Goal: Task Accomplishment & Management: Manage account settings

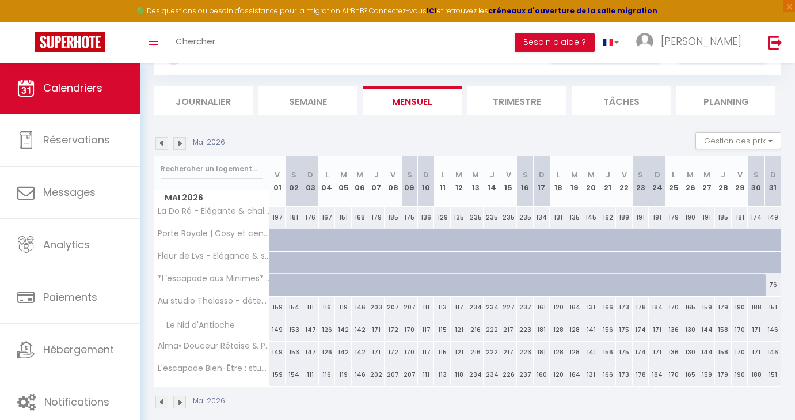
scroll to position [58, 0]
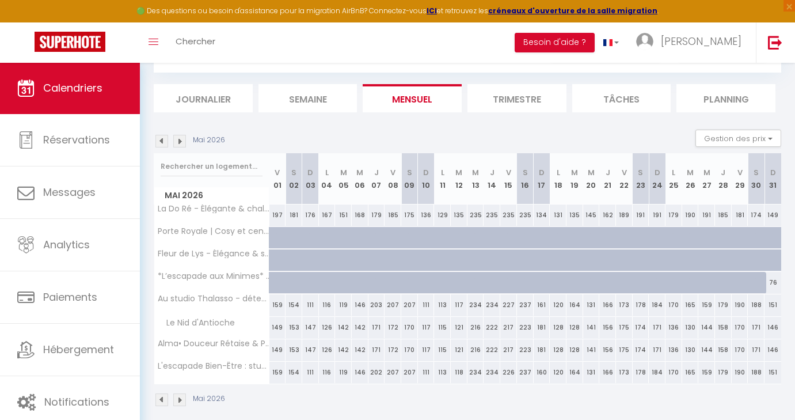
click at [161, 140] on img at bounding box center [161, 141] width 13 height 13
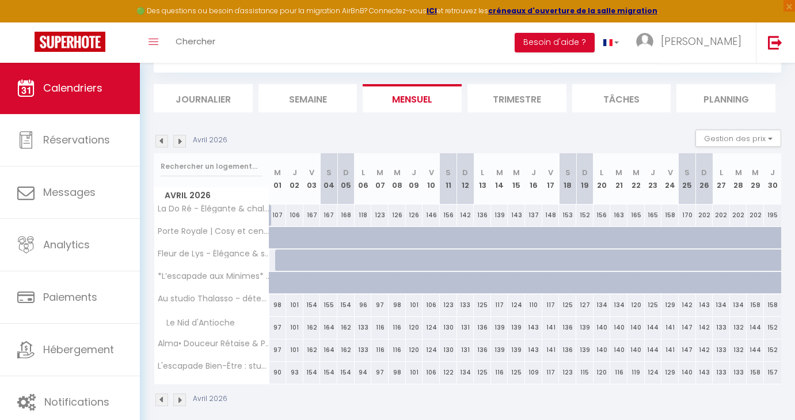
click at [161, 140] on img at bounding box center [161, 141] width 13 height 13
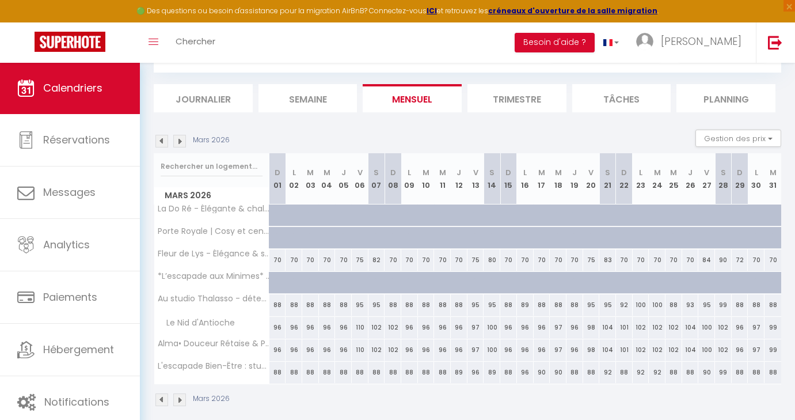
drag, startPoint x: 278, startPoint y: 326, endPoint x: 289, endPoint y: 325, distance: 11.5
click at [289, 325] on tr "Le Nid d'Antioche 96 96 96 96 96 110 102 102 96 96 96" at bounding box center [468, 327] width 628 height 22
click at [279, 325] on div "96" at bounding box center [277, 327] width 17 height 21
select select "1"
type input "Dim 01 Mars 2026"
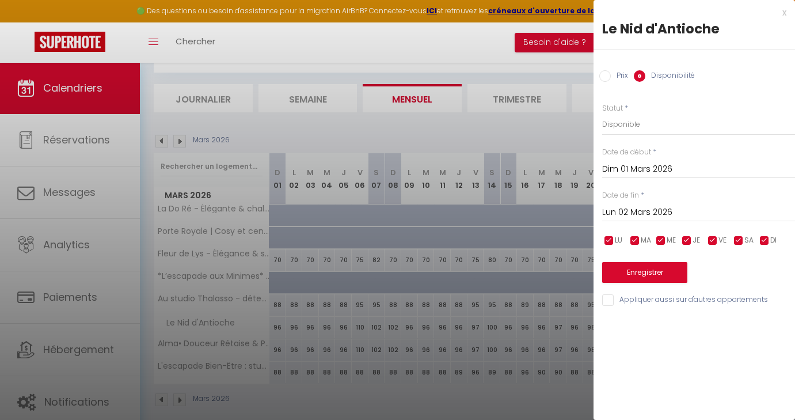
click at [656, 208] on input "Lun 02 Mars 2026" at bounding box center [698, 212] width 193 height 15
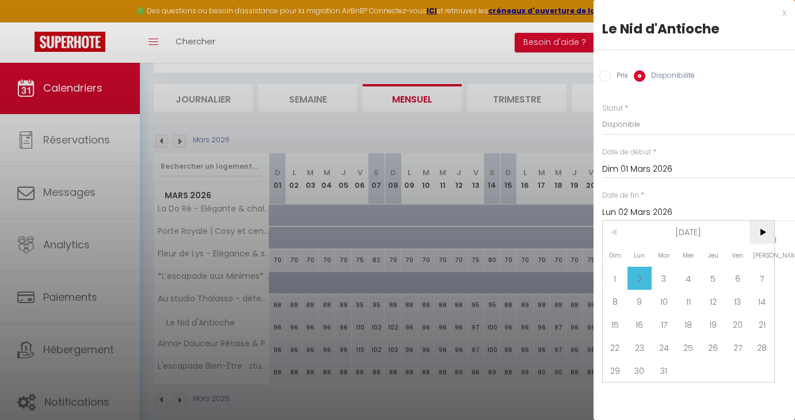
click at [762, 232] on span ">" at bounding box center [762, 232] width 25 height 23
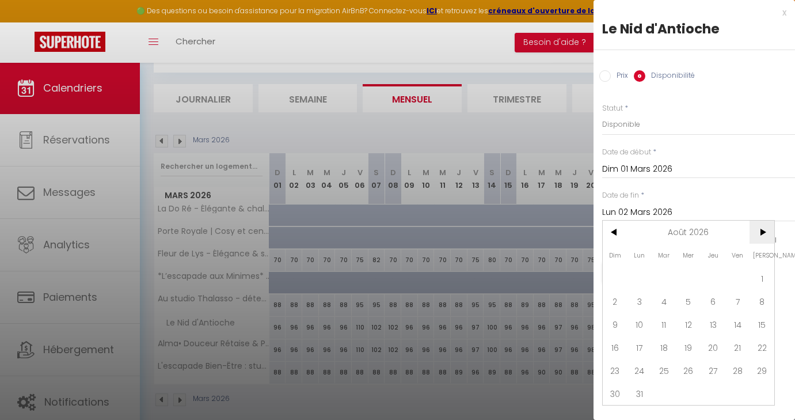
click at [762, 232] on span ">" at bounding box center [762, 232] width 25 height 23
click at [692, 370] on span "30" at bounding box center [689, 370] width 25 height 23
type input "Mer 30 Septembre 2026"
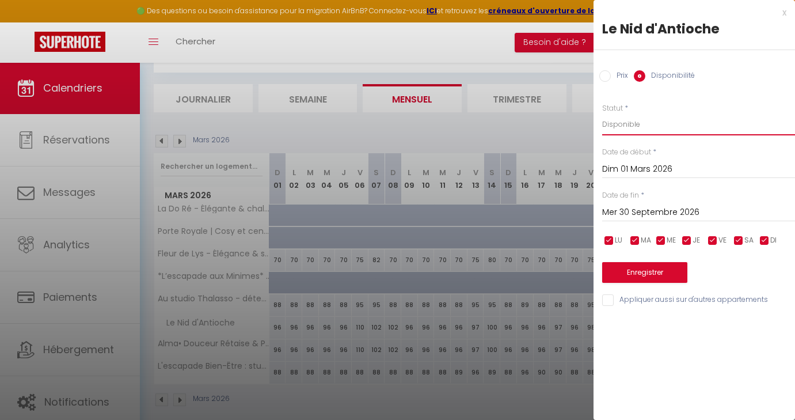
select select "0"
click at [641, 269] on button "Enregistrer" at bounding box center [644, 272] width 85 height 21
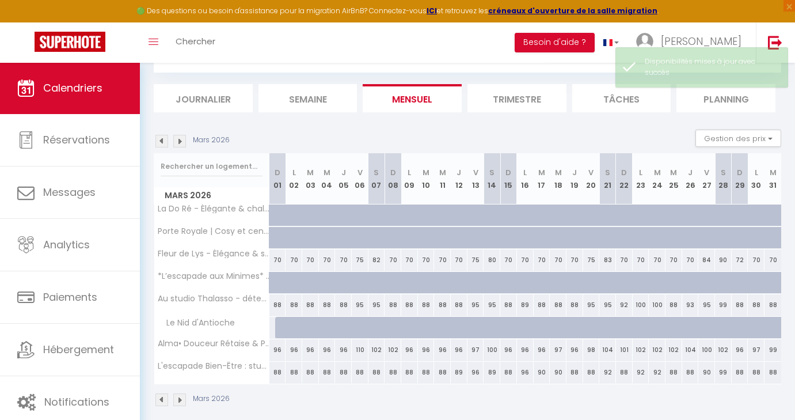
click at [277, 350] on div "96" at bounding box center [277, 349] width 17 height 21
select select "1"
type input "Dim 01 Mars 2026"
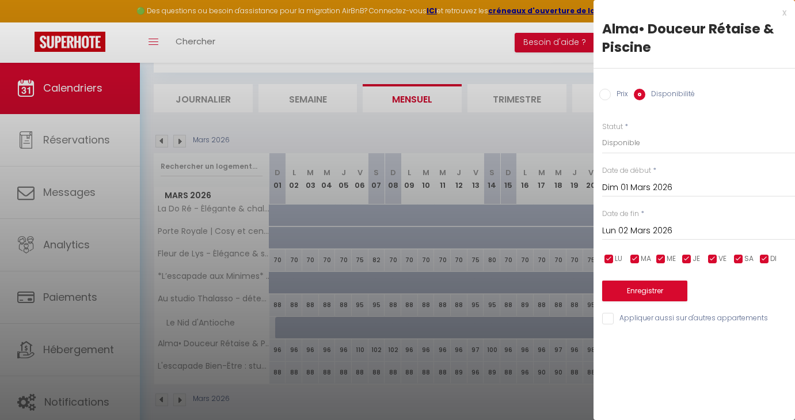
click at [633, 230] on input "Lun 02 Mars 2026" at bounding box center [698, 230] width 193 height 15
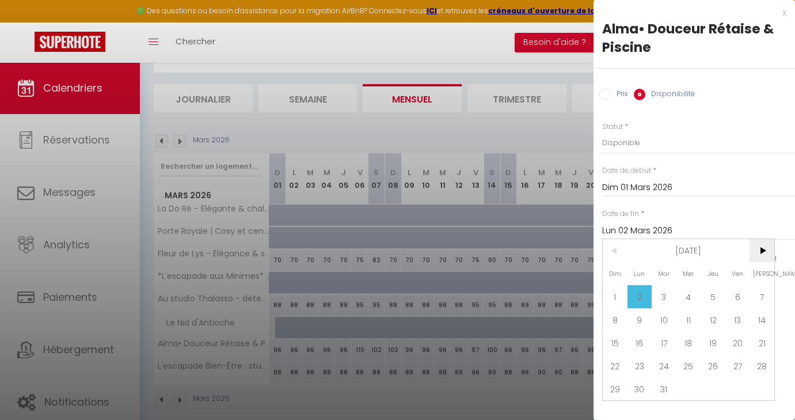
click at [758, 251] on span ">" at bounding box center [762, 250] width 25 height 23
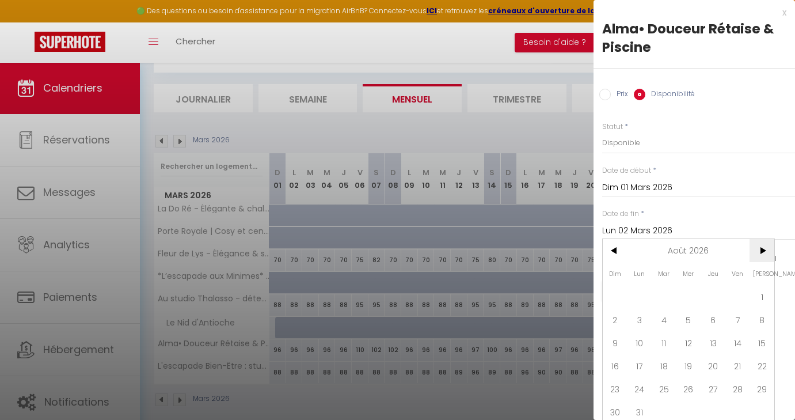
click at [758, 251] on span ">" at bounding box center [762, 250] width 25 height 23
click at [692, 386] on span "30" at bounding box center [689, 388] width 25 height 23
type input "Mer 30 Septembre 2026"
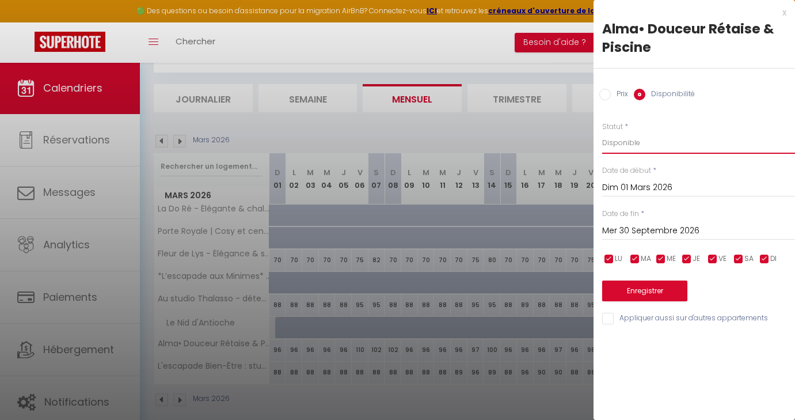
select select "0"
click at [646, 289] on button "Enregistrer" at bounding box center [644, 290] width 85 height 21
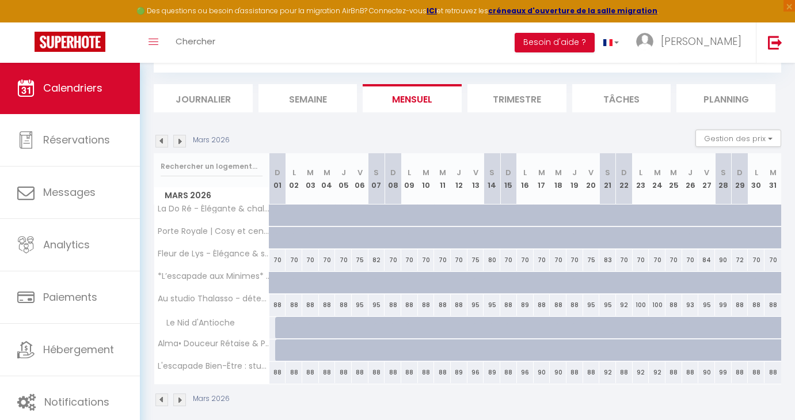
click at [278, 302] on div "88" at bounding box center [277, 304] width 17 height 21
select select "1"
type input "Dim 01 Mars 2026"
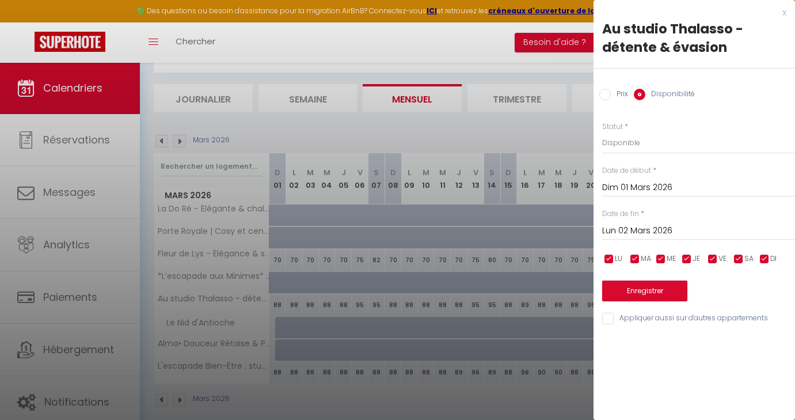
click at [621, 227] on input "Lun 02 Mars 2026" at bounding box center [698, 230] width 193 height 15
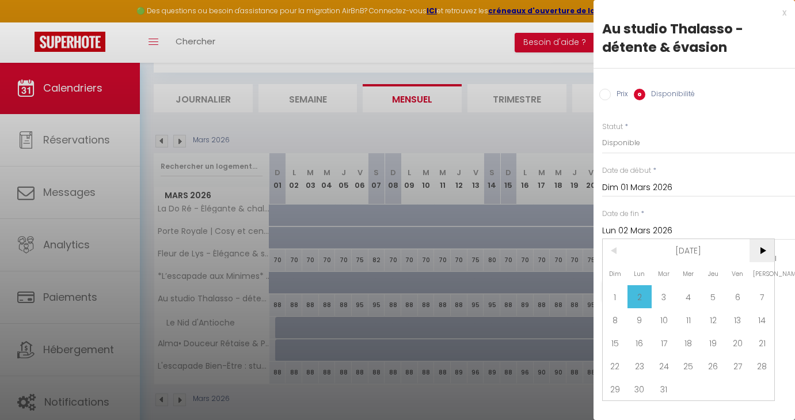
click at [762, 250] on span ">" at bounding box center [762, 250] width 25 height 23
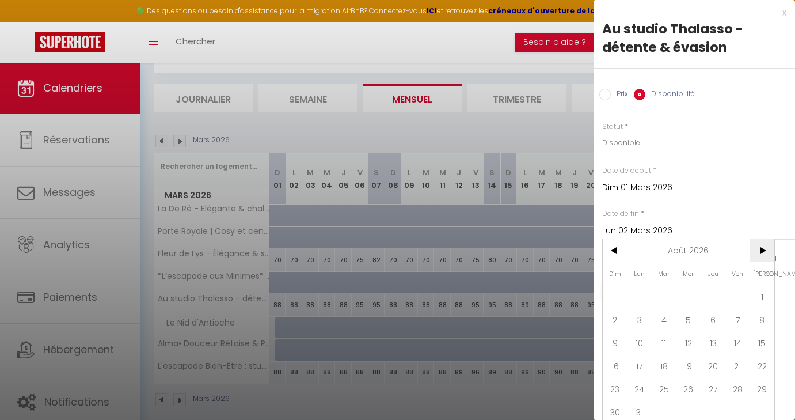
click at [762, 250] on span ">" at bounding box center [762, 250] width 25 height 23
click at [688, 389] on span "30" at bounding box center [689, 388] width 25 height 23
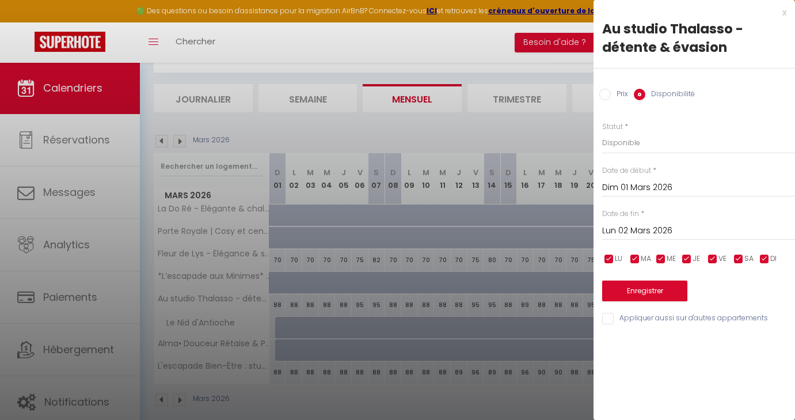
type input "Mer 30 Septembre 2026"
select select "0"
click at [634, 288] on button "Enregistrer" at bounding box center [644, 290] width 85 height 21
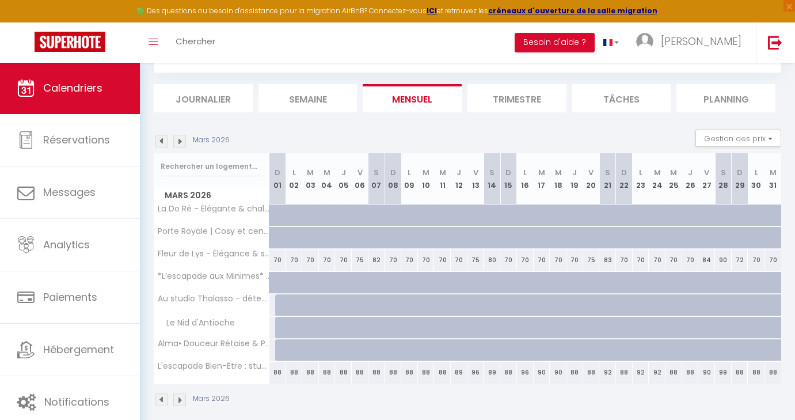
click at [278, 373] on div "88" at bounding box center [277, 372] width 17 height 21
select select "1"
type input "Dim 01 Mars 2026"
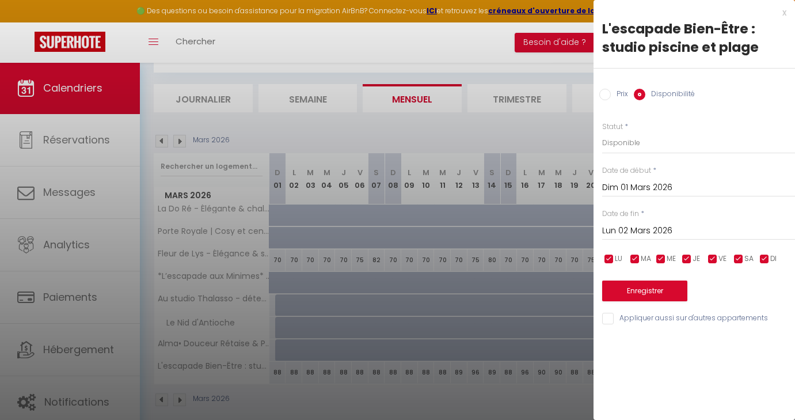
click at [628, 232] on input "Lun 02 Mars 2026" at bounding box center [698, 230] width 193 height 15
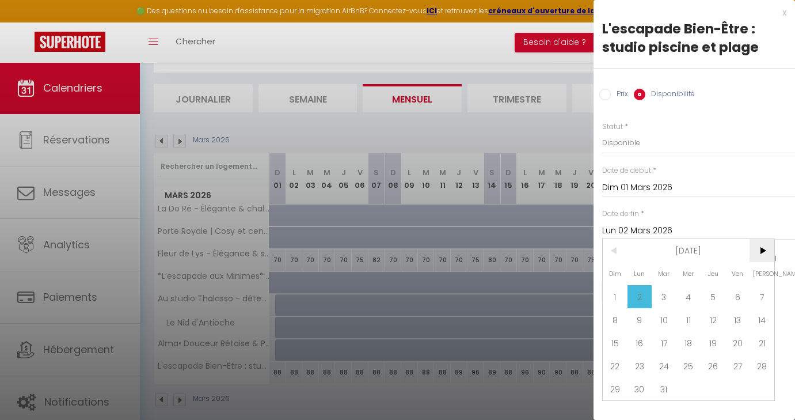
click at [759, 252] on span ">" at bounding box center [762, 250] width 25 height 23
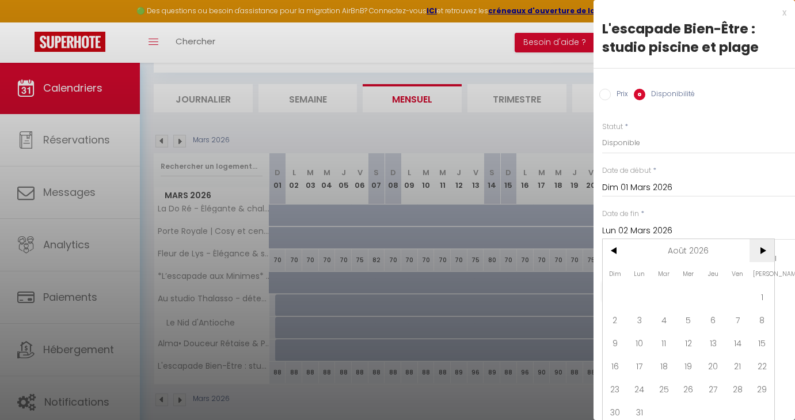
click at [765, 255] on span ">" at bounding box center [762, 250] width 25 height 23
click at [694, 389] on span "30" at bounding box center [689, 388] width 25 height 23
type input "Mer 30 Septembre 2026"
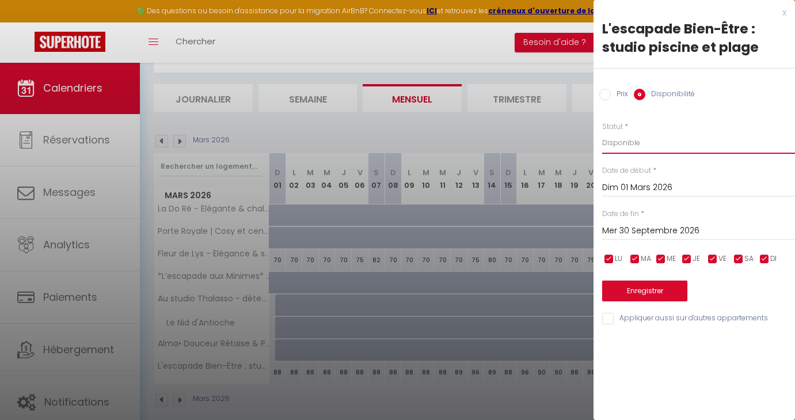
select select "0"
click at [631, 290] on button "Enregistrer" at bounding box center [644, 290] width 85 height 21
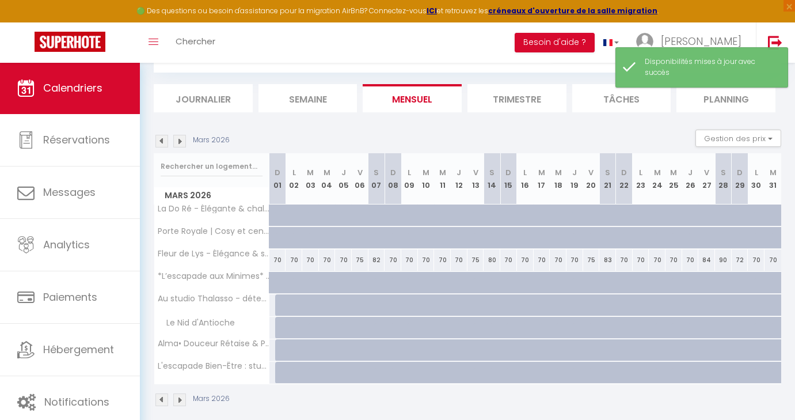
click at [161, 140] on img at bounding box center [161, 141] width 13 height 13
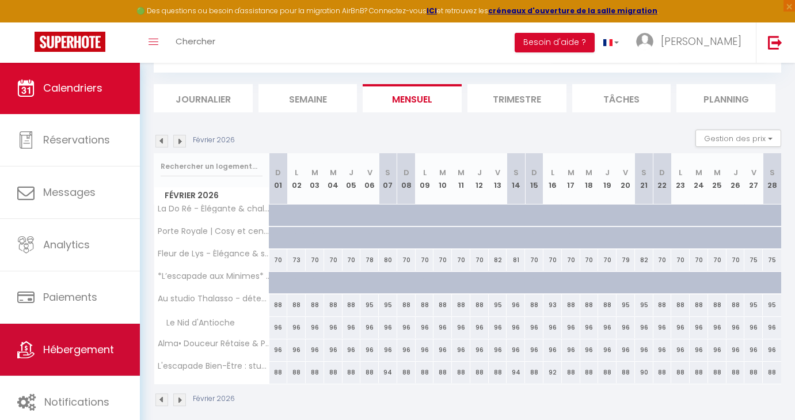
click at [91, 358] on link "Hébergement" at bounding box center [70, 350] width 140 height 52
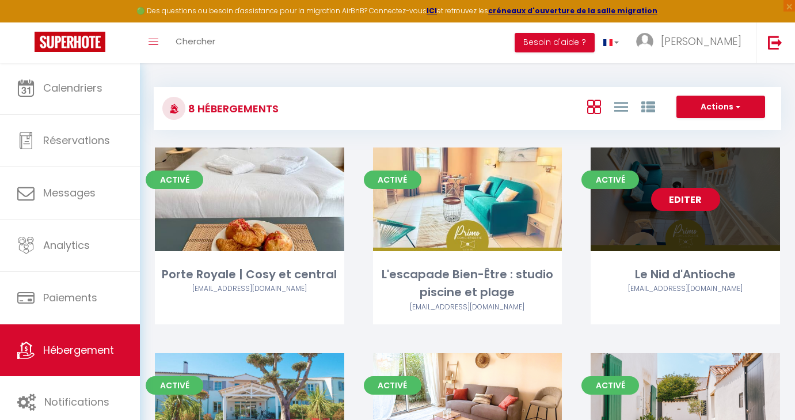
click at [692, 200] on link "Editer" at bounding box center [685, 199] width 69 height 23
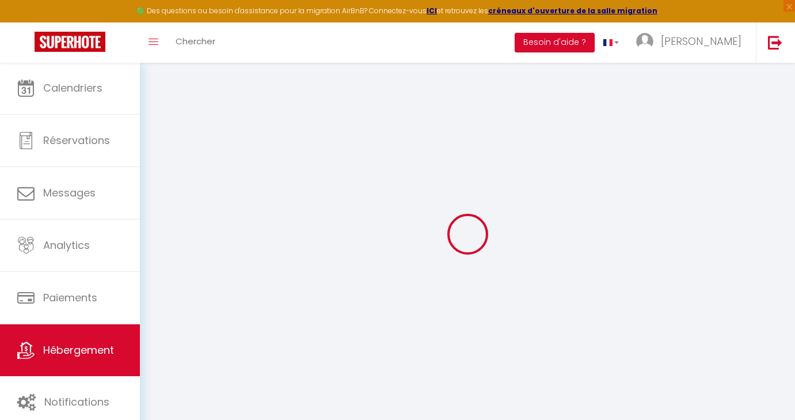
select select
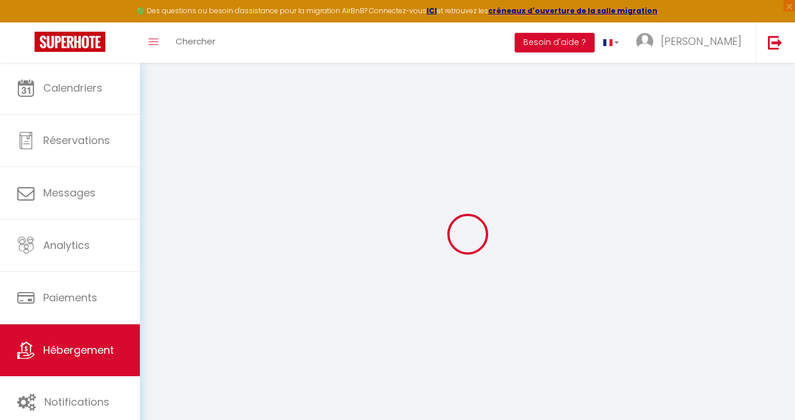
select select
checkbox input "false"
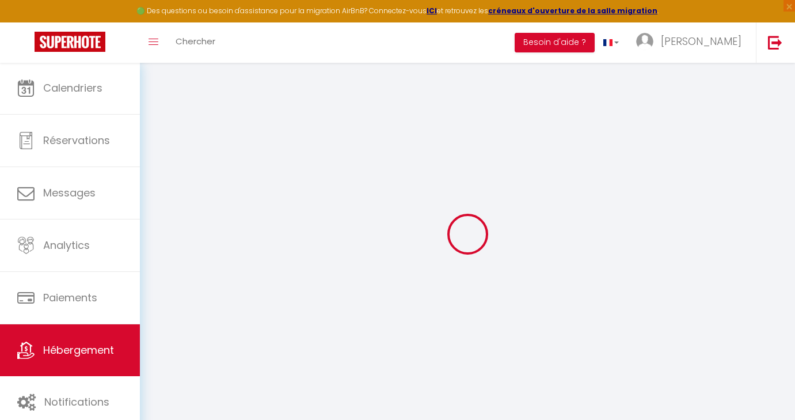
select select
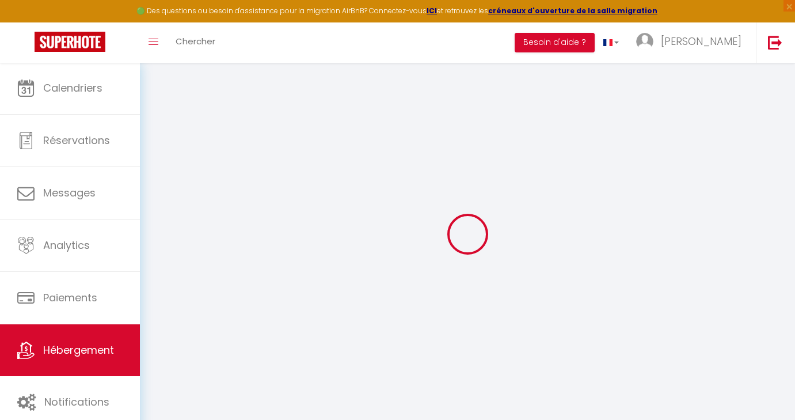
select select
checkbox input "false"
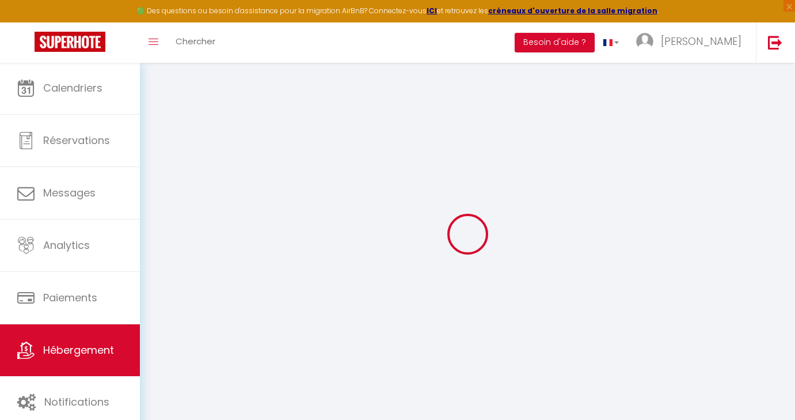
checkbox input "false"
select select
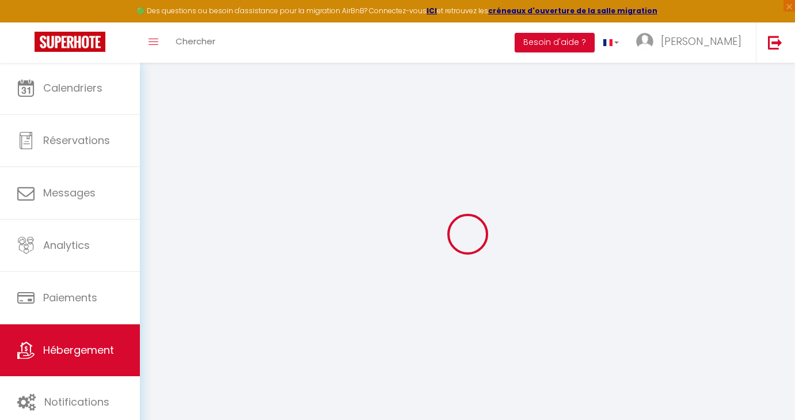
select select
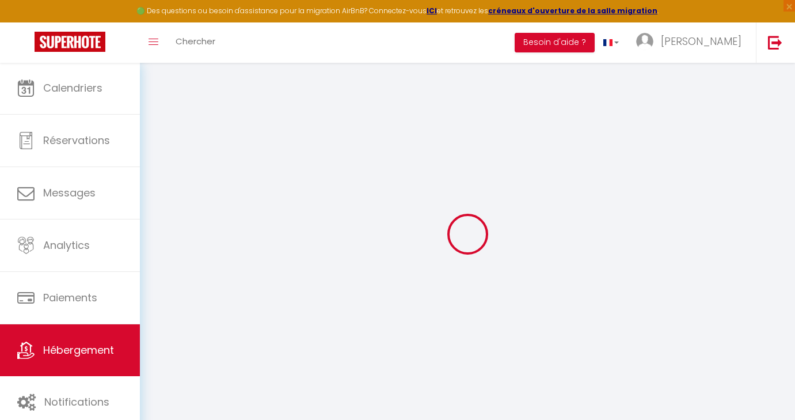
checkbox input "false"
select select
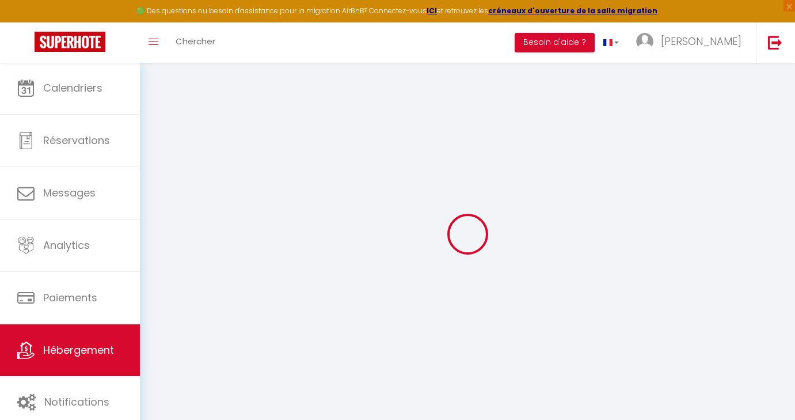
select select
type input "Le Nid d'Antioche"
type input "[PERSON_NAME]"
type input "PINEL"
select select "4"
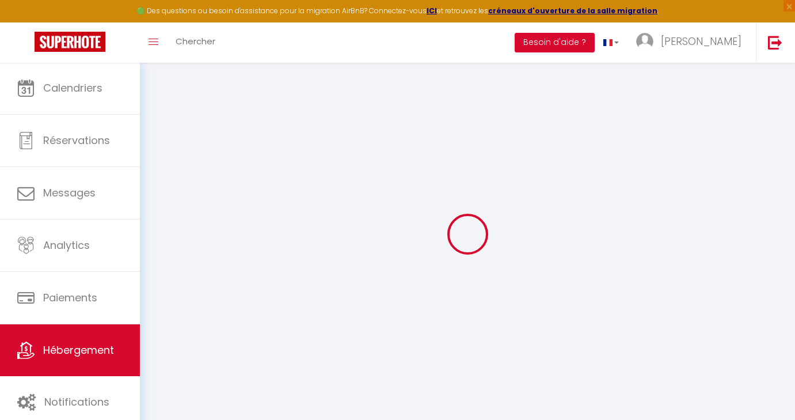
select select "2"
type input "120"
type input "75"
type input "5"
type input "4.51"
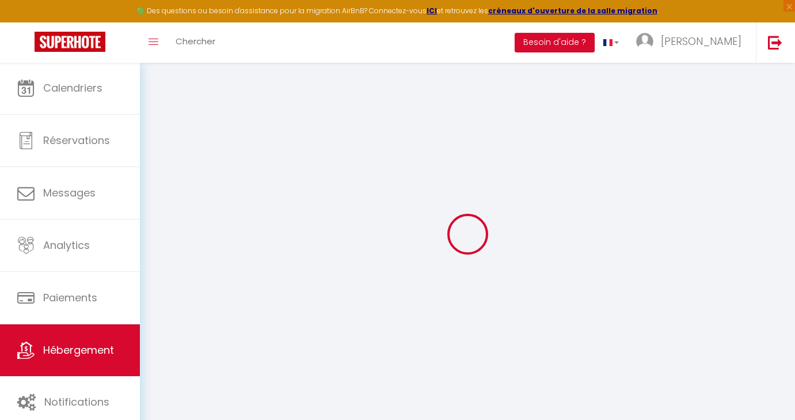
type input "250"
select select
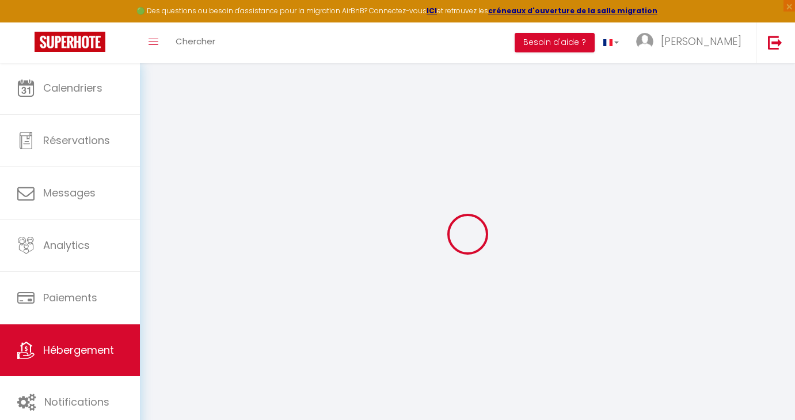
select select
type input "[STREET_ADDRESS]"
type input "17590"
type input "Ars-en-Ré"
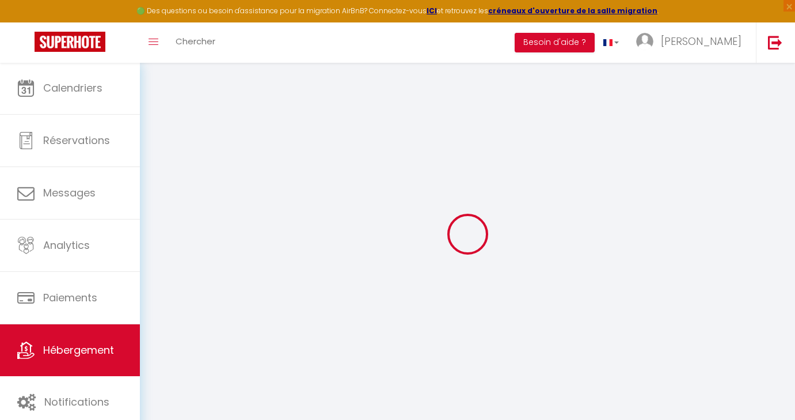
type input "[PERSON_NAME][EMAIL_ADDRESS][DOMAIN_NAME]"
select select
checkbox input "true"
checkbox input "false"
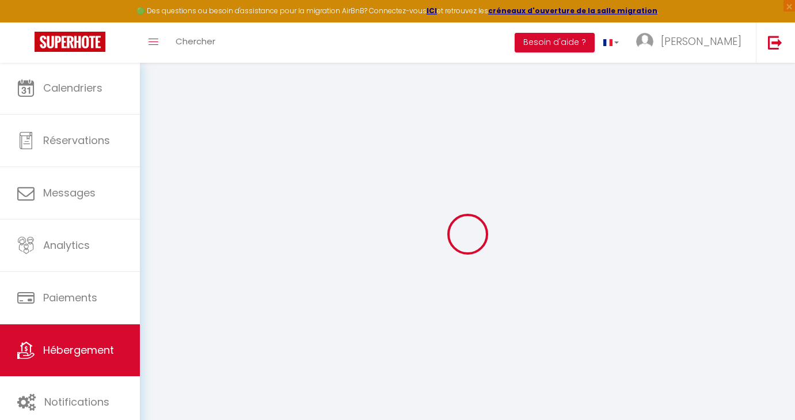
checkbox input "false"
radio input "true"
type input "0"
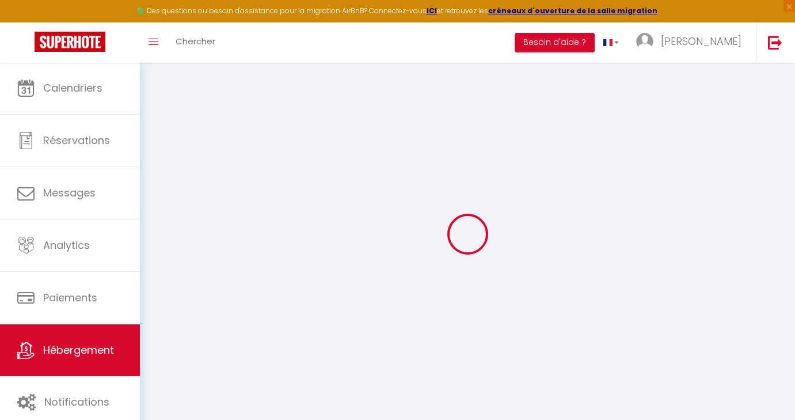
type input "0"
select select "+ 18 %"
select select "+ 25 %"
select select
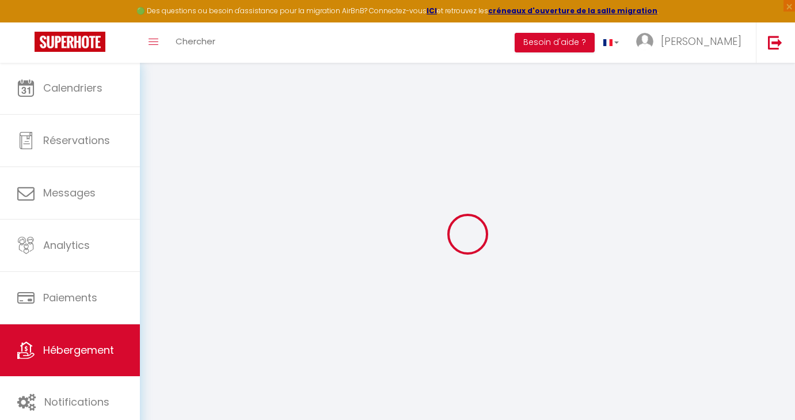
checkbox input "true"
checkbox input "false"
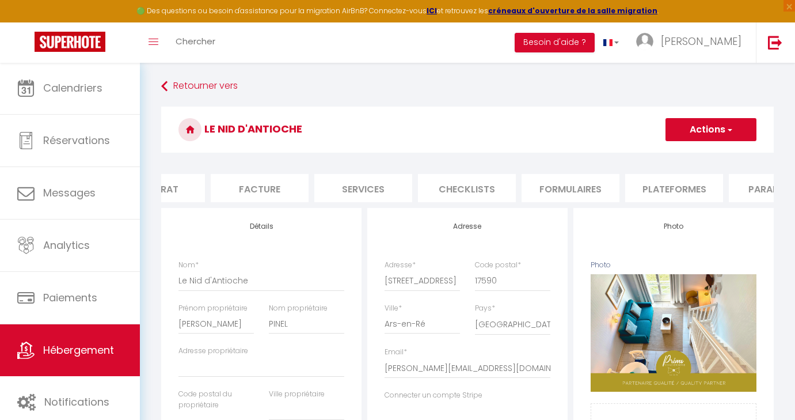
scroll to position [0, 179]
click at [646, 192] on li "Plateformes" at bounding box center [654, 188] width 98 height 28
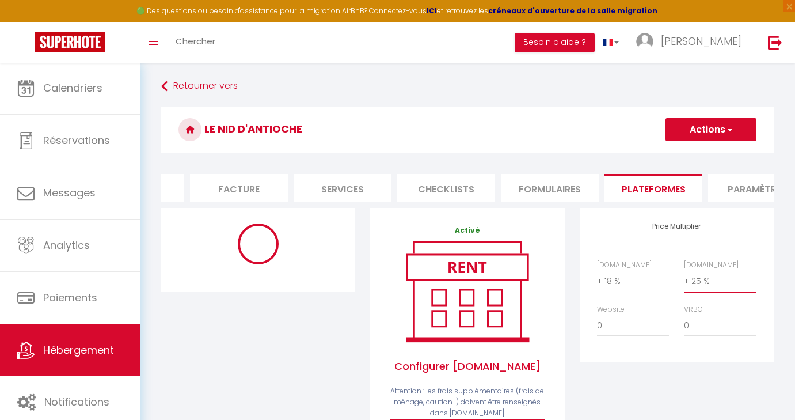
select select "365"
select select "EUR"
select select
select select "9326-1476129170082140733"
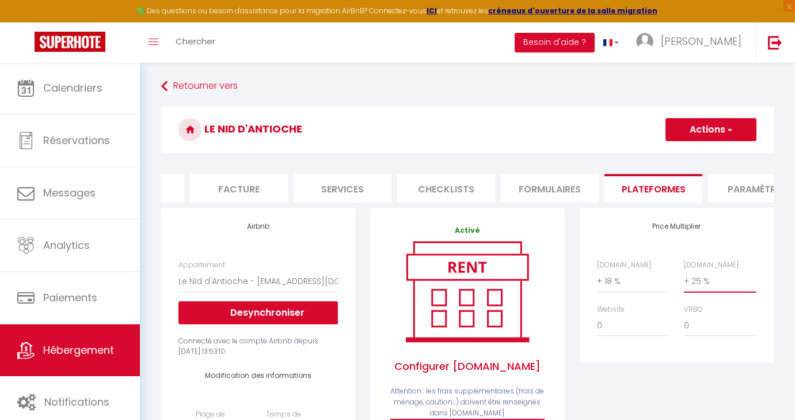
select select "+ 18 %"
select select
click at [727, 130] on span "button" at bounding box center [729, 130] width 7 height 12
click at [700, 156] on link "Enregistrer" at bounding box center [710, 154] width 91 height 15
select select "365"
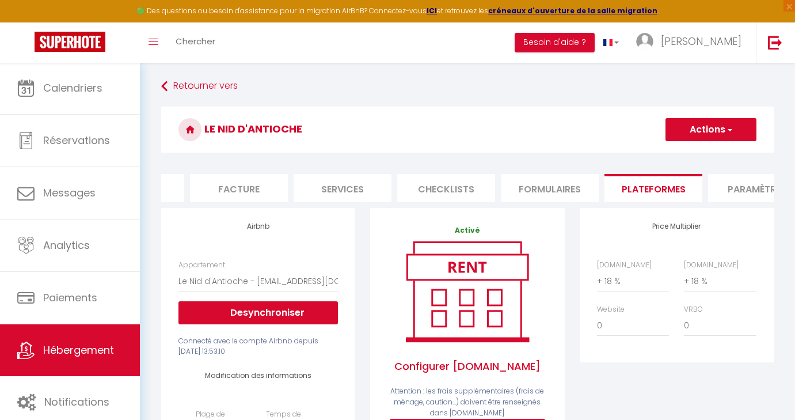
select select "EUR"
select select
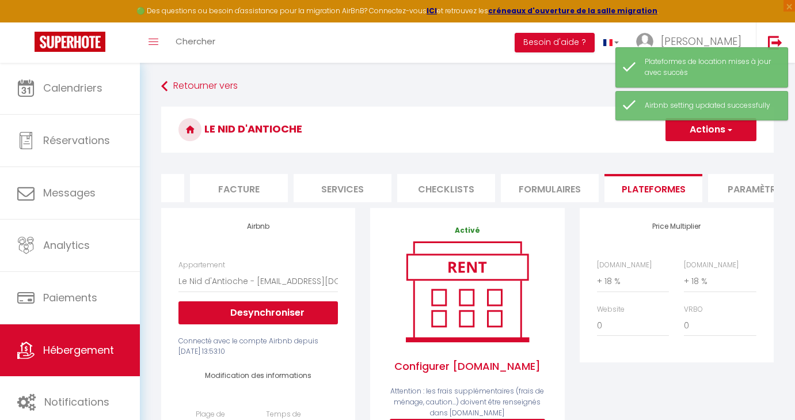
click at [73, 352] on span "Hébergement" at bounding box center [78, 350] width 71 height 14
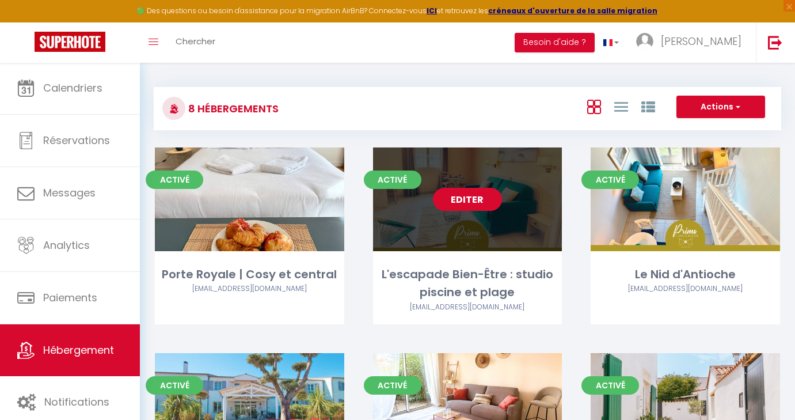
click at [476, 200] on link "Editer" at bounding box center [467, 199] width 69 height 23
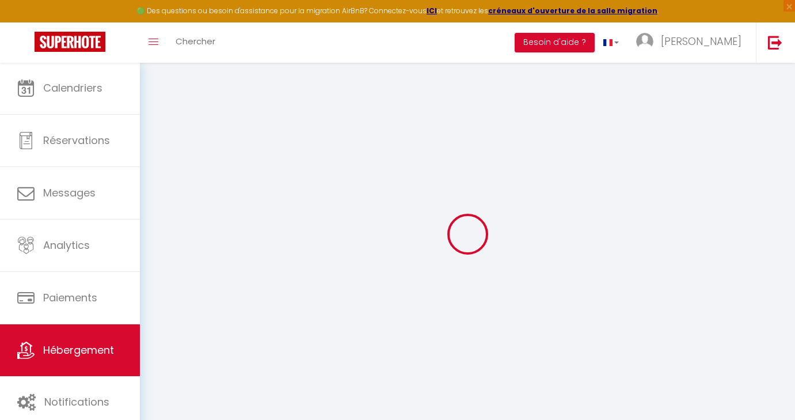
select select
checkbox input "true"
checkbox input "false"
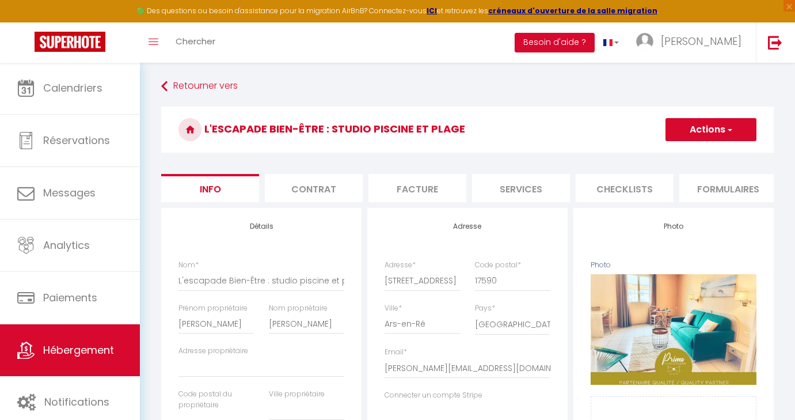
click at [82, 345] on span "Hébergement" at bounding box center [78, 350] width 71 height 14
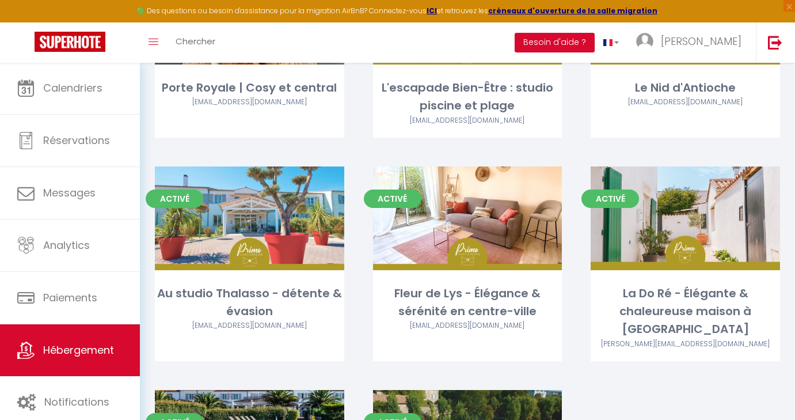
scroll to position [199, 0]
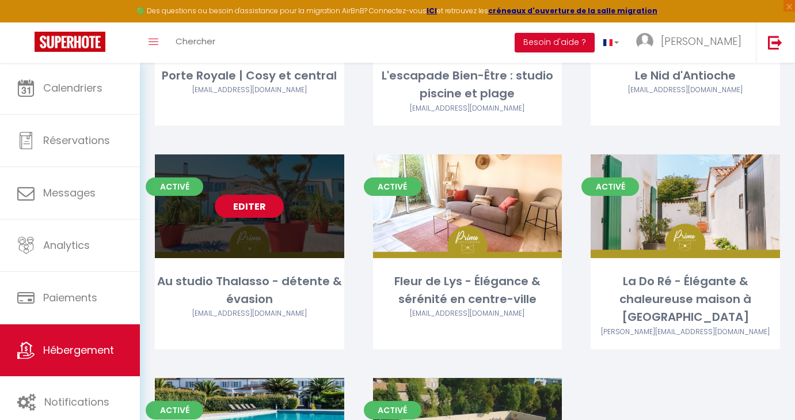
click at [266, 207] on link "Editer" at bounding box center [249, 206] width 69 height 23
click at [241, 208] on link "Editer" at bounding box center [249, 206] width 69 height 23
click at [260, 202] on link "Editer" at bounding box center [249, 206] width 69 height 23
select select "3"
select select "2"
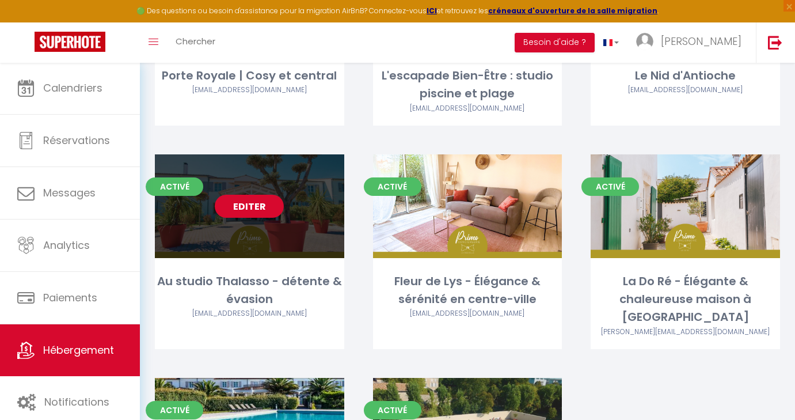
select select "1"
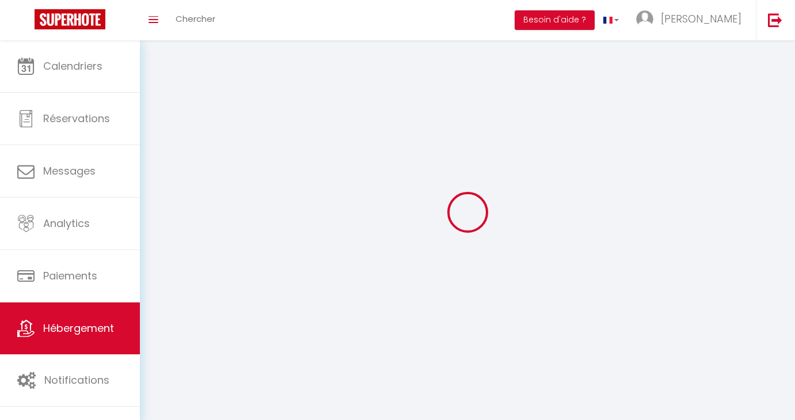
select select
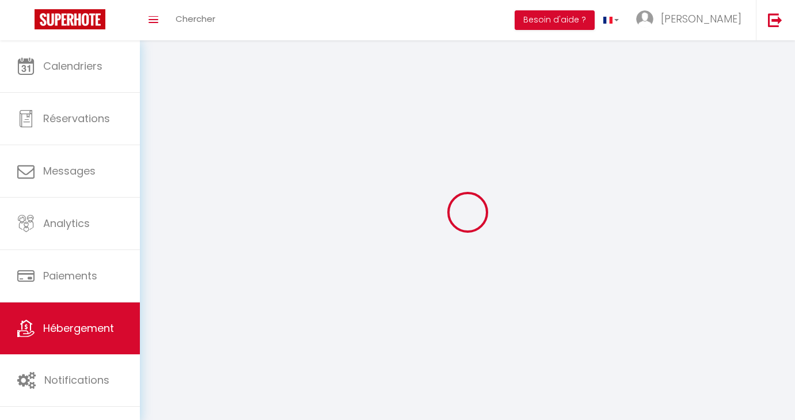
select select
checkbox input "false"
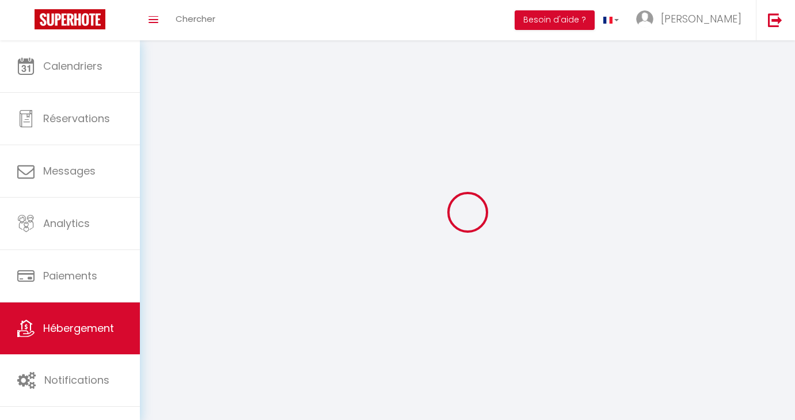
select select
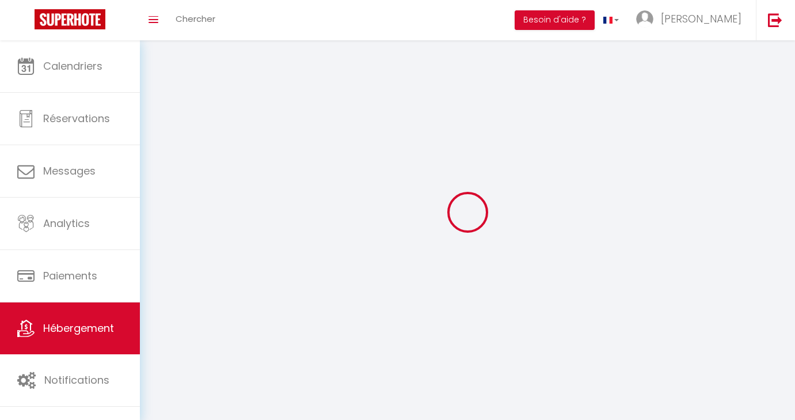
select select
checkbox input "false"
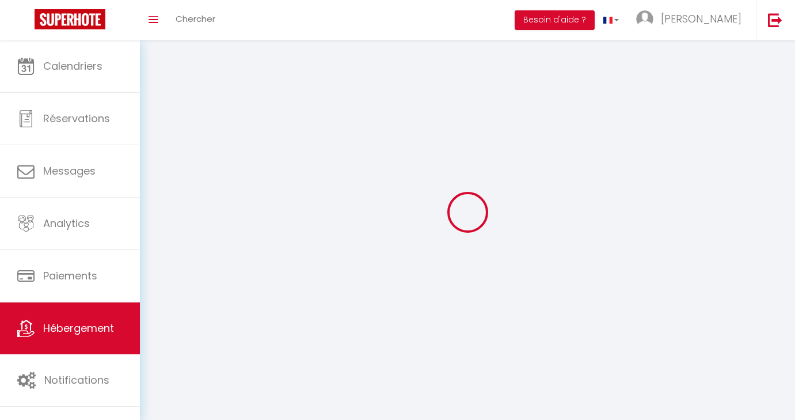
checkbox input "false"
select select
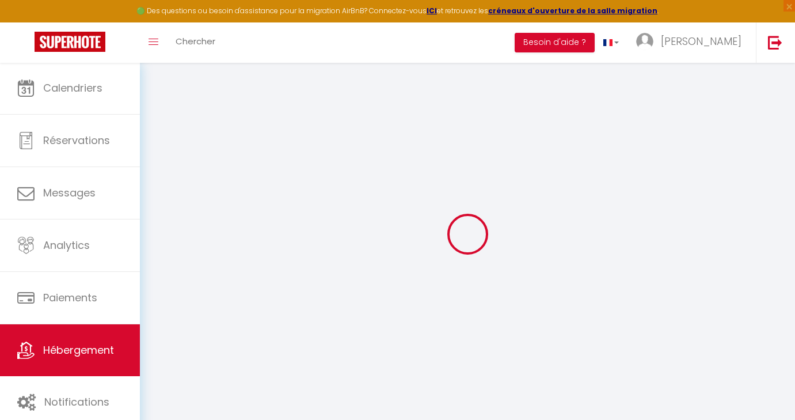
select select "+ 18 %"
select select "+ 25 %"
select select
checkbox input "true"
checkbox input "false"
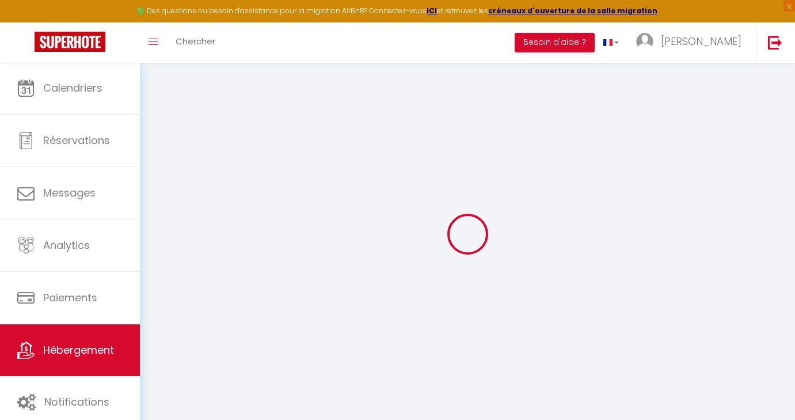
checkbox input "false"
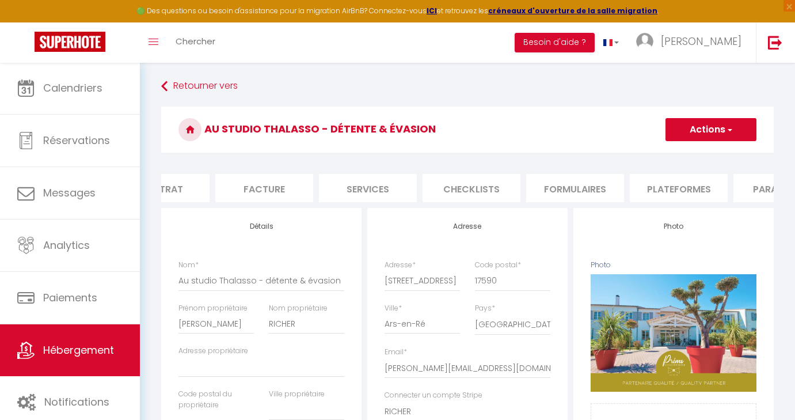
scroll to position [0, 154]
click at [685, 190] on li "Plateformes" at bounding box center [678, 188] width 98 height 28
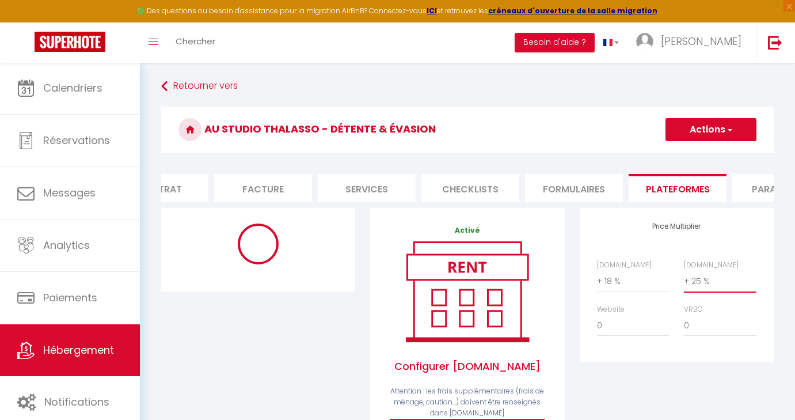
select select "365"
select select "well_reviewed_guests"
select select "EUR"
select select
select select "9327-1473710764990105559"
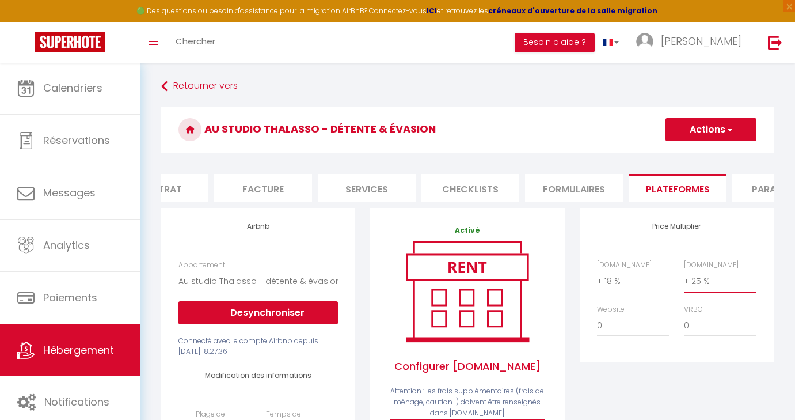
select select "+ 18 %"
select select
click at [734, 131] on button "Actions" at bounding box center [711, 129] width 91 height 23
click at [691, 155] on link "Enregistrer" at bounding box center [710, 154] width 91 height 15
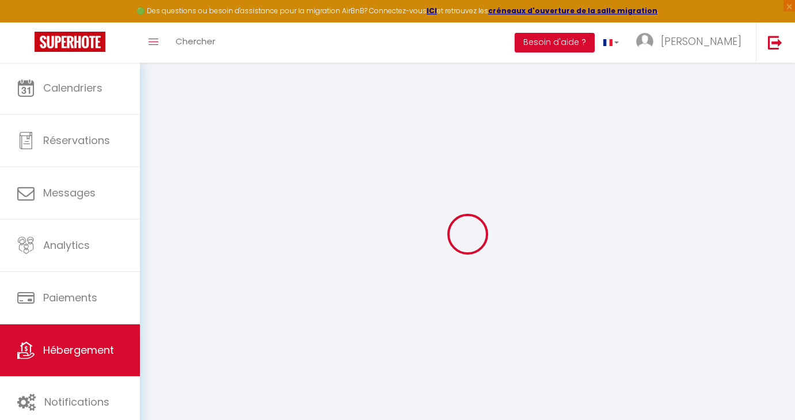
select select "365"
select select "well_reviewed_guests"
select select "EUR"
select select
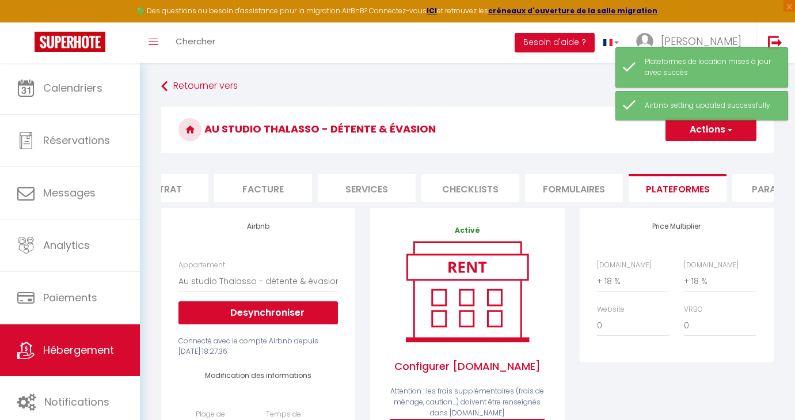
click at [64, 355] on span "Hébergement" at bounding box center [78, 350] width 71 height 14
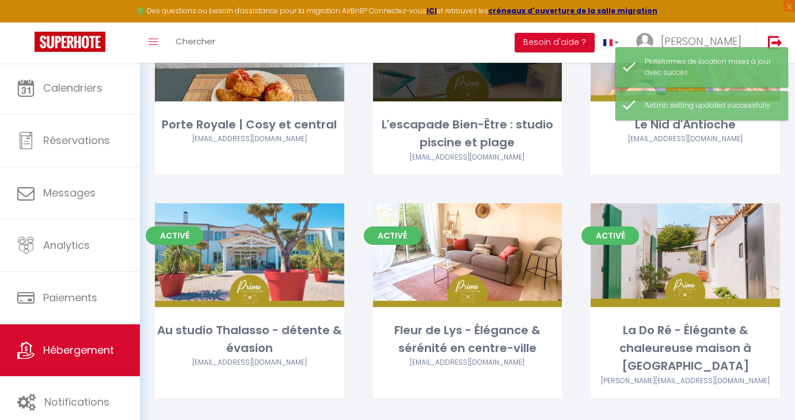
scroll to position [157, 0]
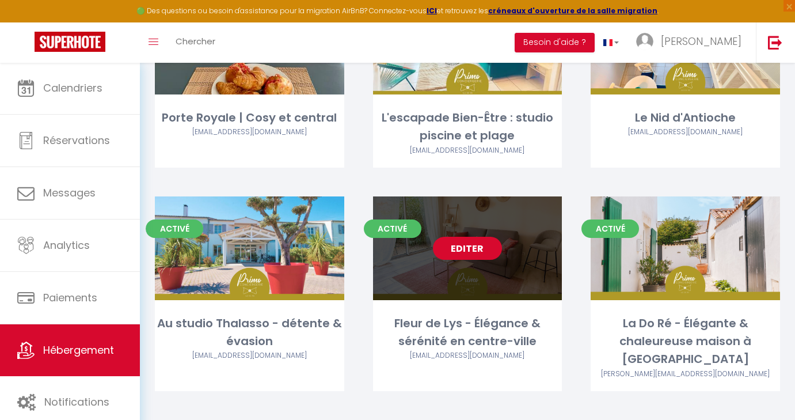
click at [465, 249] on link "Editer" at bounding box center [467, 248] width 69 height 23
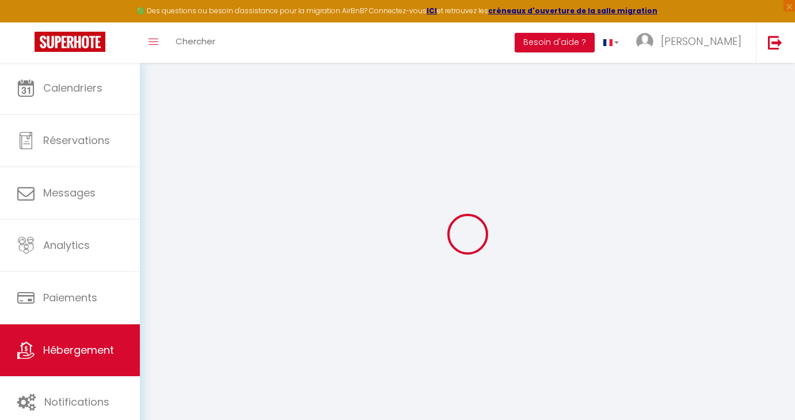
select select "+ 18 %"
select select "+ 35 %"
checkbox input "true"
checkbox input "false"
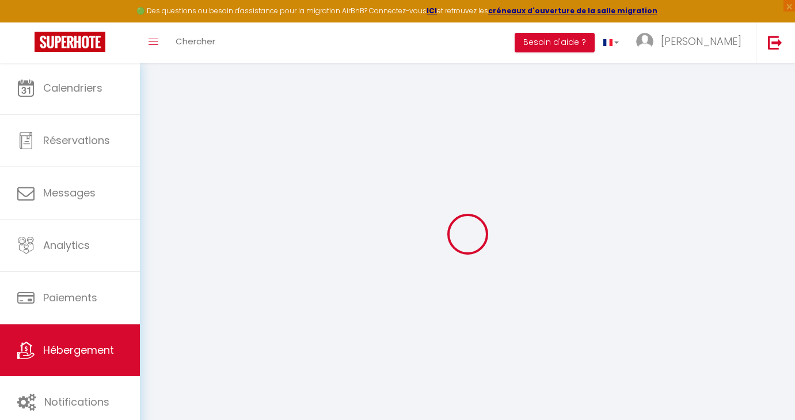
checkbox input "false"
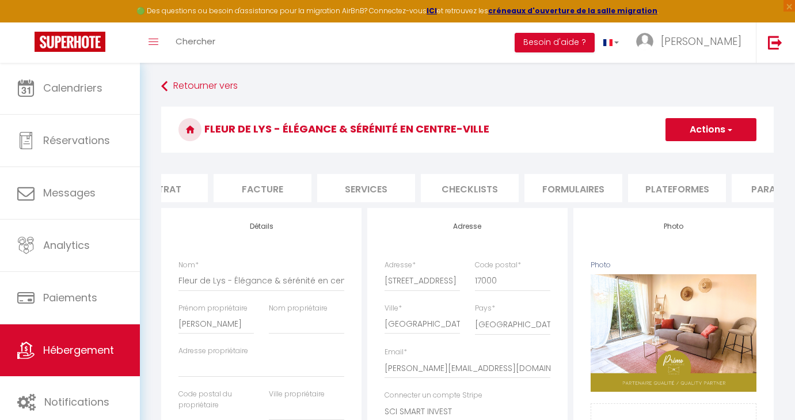
scroll to position [0, 163]
click at [691, 185] on li "Plateformes" at bounding box center [669, 188] width 98 height 28
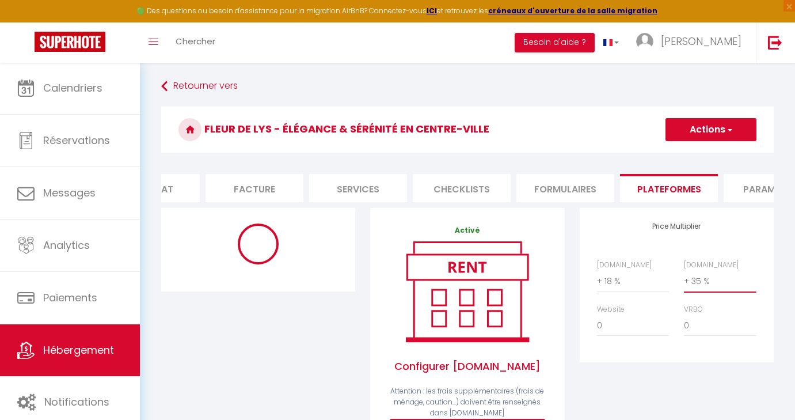
select select "180"
select select "well_reviewed_guests"
select select "EUR"
select select
select select "9313-1460236247396539764"
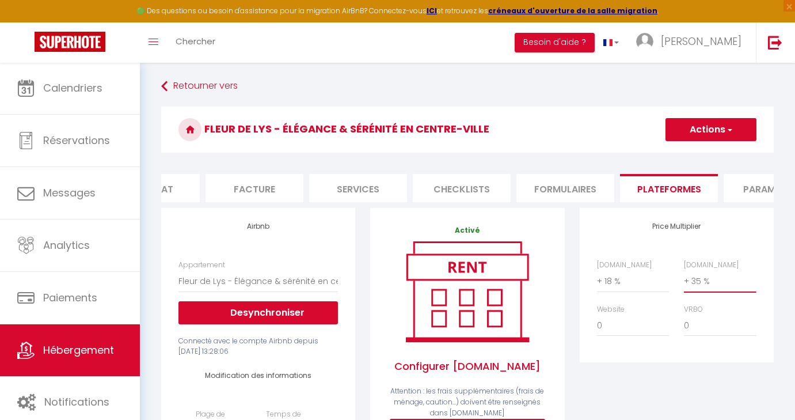
select select "+ 25 %"
select select
click at [723, 130] on button "Actions" at bounding box center [711, 129] width 91 height 23
click at [692, 155] on link "Enregistrer" at bounding box center [710, 154] width 91 height 15
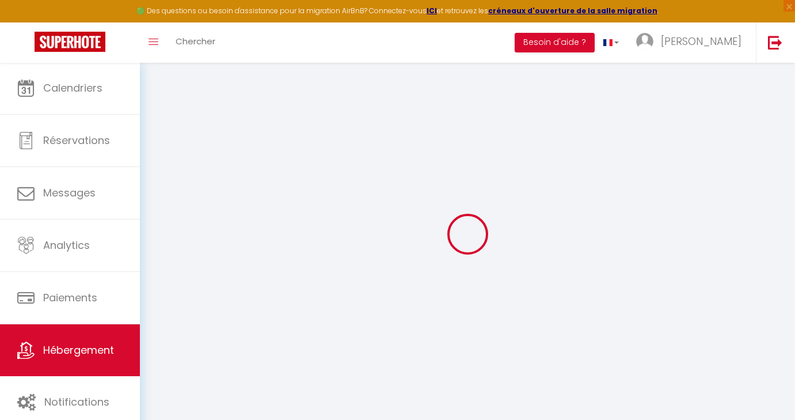
select select "180"
select select "well_reviewed_guests"
select select "EUR"
select select
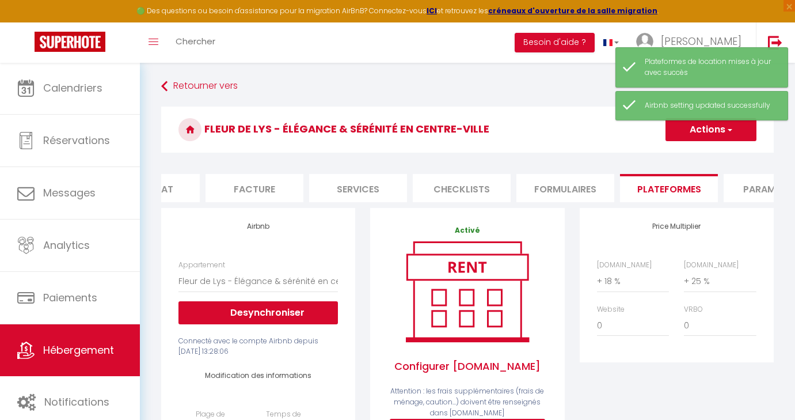
click at [73, 351] on span "Hébergement" at bounding box center [78, 350] width 71 height 14
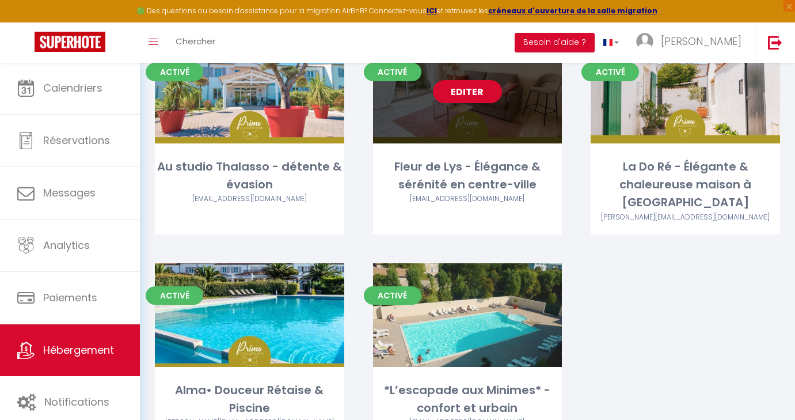
scroll to position [317, 0]
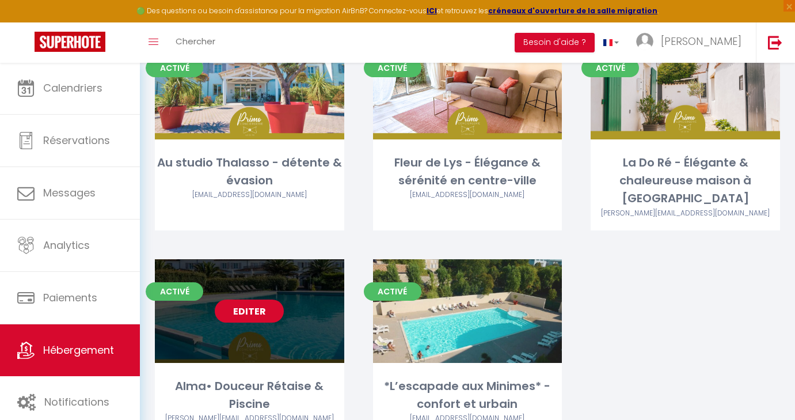
click at [251, 299] on link "Editer" at bounding box center [249, 310] width 69 height 23
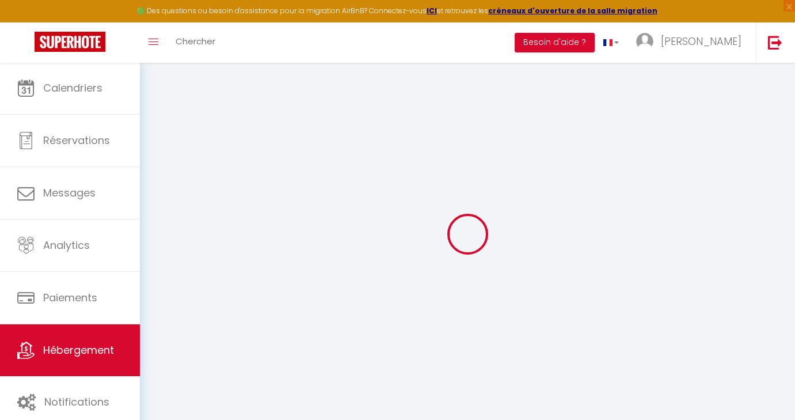
select select "+ 18 %"
select select "+ 25 %"
checkbox input "true"
checkbox input "false"
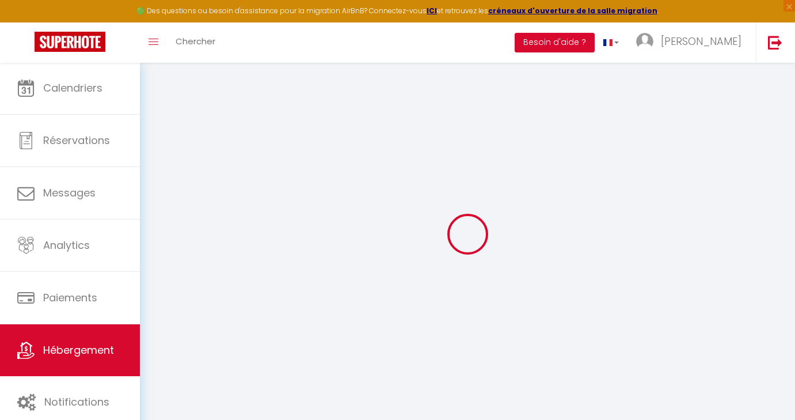
checkbox input "false"
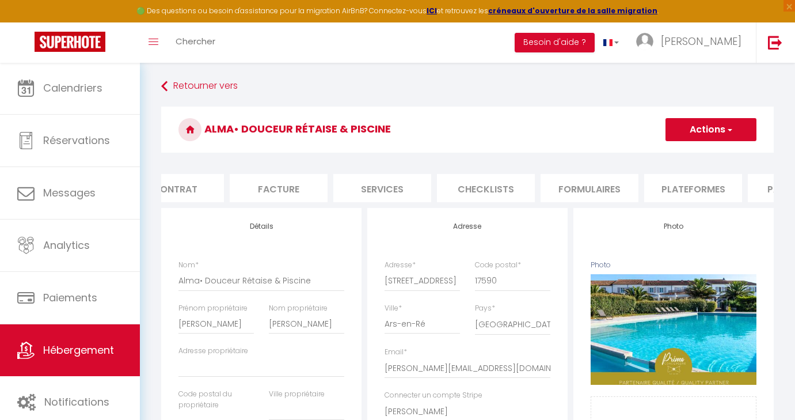
scroll to position [0, 156]
click at [674, 190] on li "Plateformes" at bounding box center [676, 188] width 98 height 28
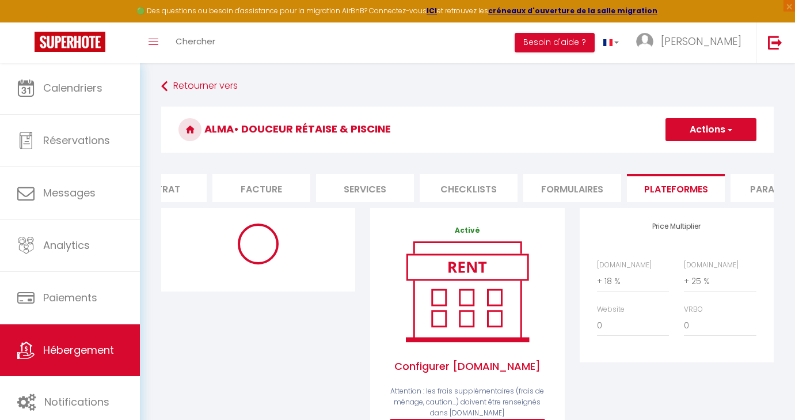
select select "365"
select select
select select "EUR"
select select
select select "9346-1479621837531423841"
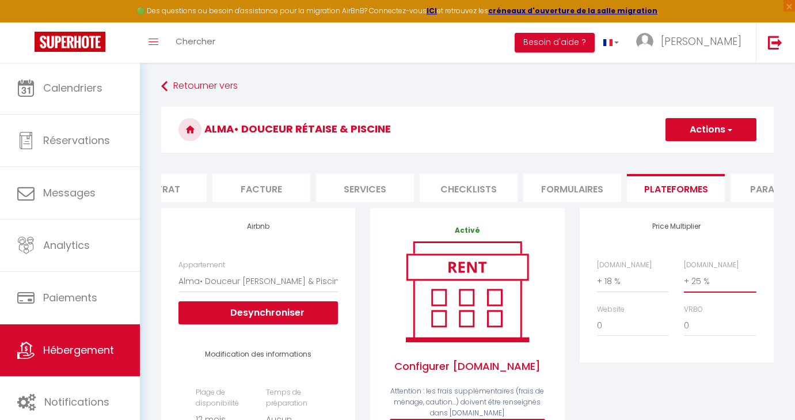
select select "+ 18 %"
select select
click at [714, 135] on button "Actions" at bounding box center [711, 129] width 91 height 23
click at [703, 154] on link "Enregistrer" at bounding box center [710, 154] width 91 height 15
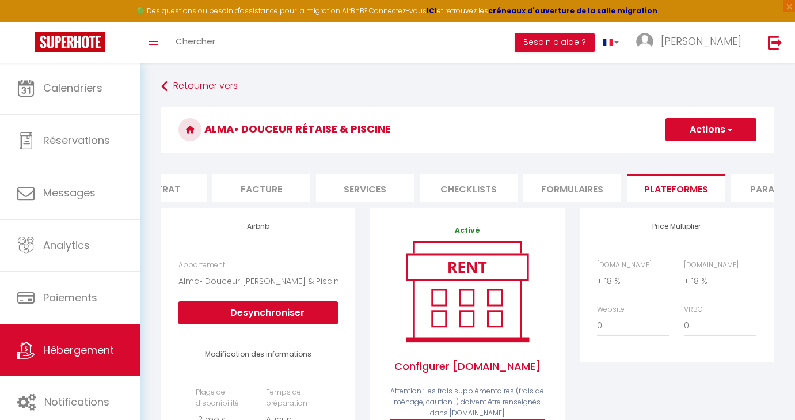
select select "365"
select select
select select "EUR"
select select
